Goal: Transaction & Acquisition: Purchase product/service

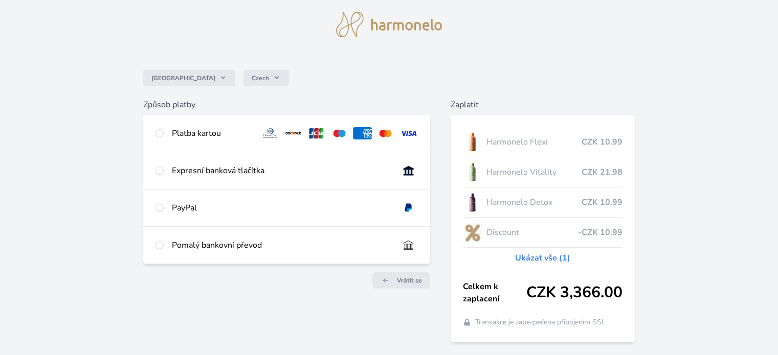
scroll to position [31, 0]
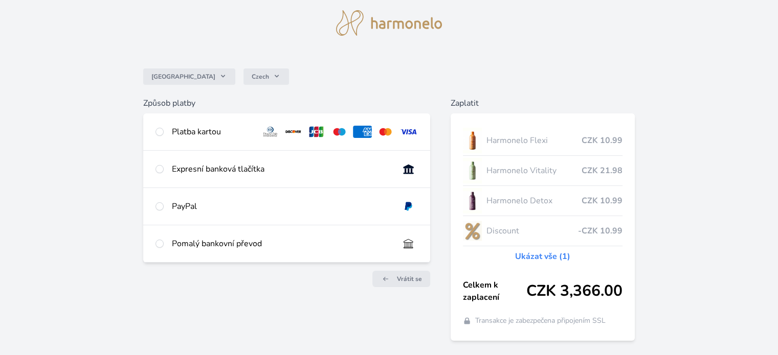
drag, startPoint x: 778, startPoint y: 26, endPoint x: 785, endPoint y: 51, distance: 25.9
click at [777, 51] on html "Česko Czech Způsob platby Platba kartou Číslo karty <p>Your browser does not su…" at bounding box center [389, 177] width 778 height 417
click at [159, 130] on input "radio" at bounding box center [159, 132] width 8 height 8
radio input "true"
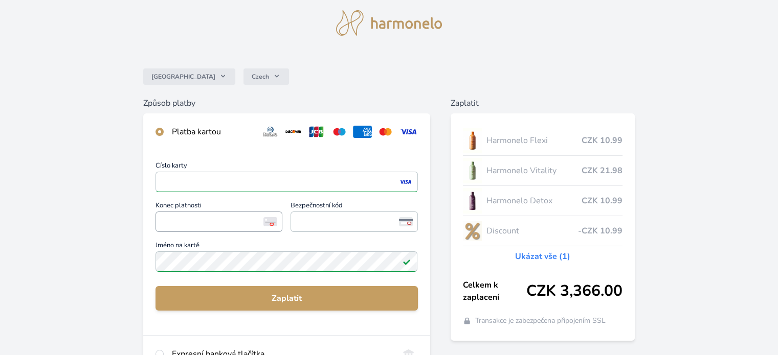
click at [159, 221] on span "<p>Your browser does not support iframes.</p>" at bounding box center [218, 222] width 127 height 20
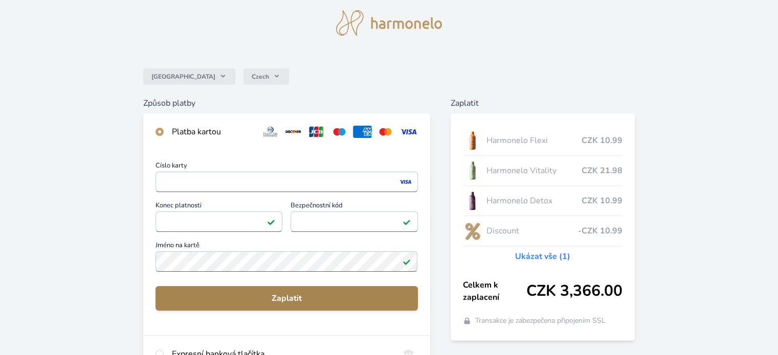
click at [288, 295] on span "Zaplatit" at bounding box center [286, 298] width 245 height 12
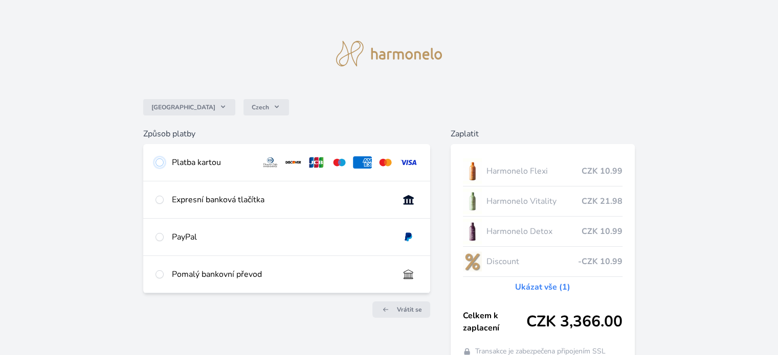
click at [160, 161] on input "radio" at bounding box center [159, 162] width 8 height 8
radio input "true"
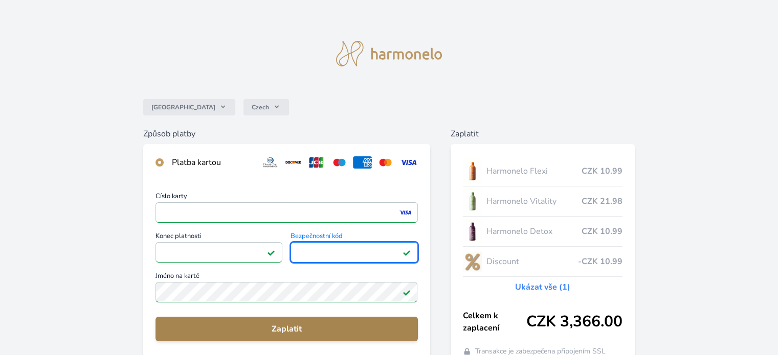
click at [281, 326] on span "Zaplatit" at bounding box center [286, 329] width 245 height 12
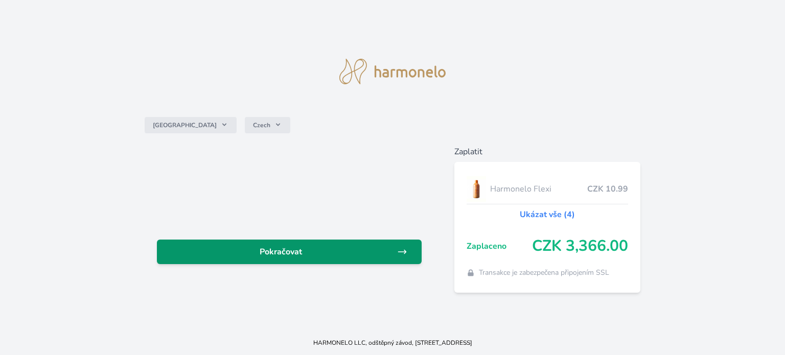
click at [286, 250] on span "Pokračovat" at bounding box center [281, 252] width 232 height 12
